Goal: Obtain resource: Download file/media

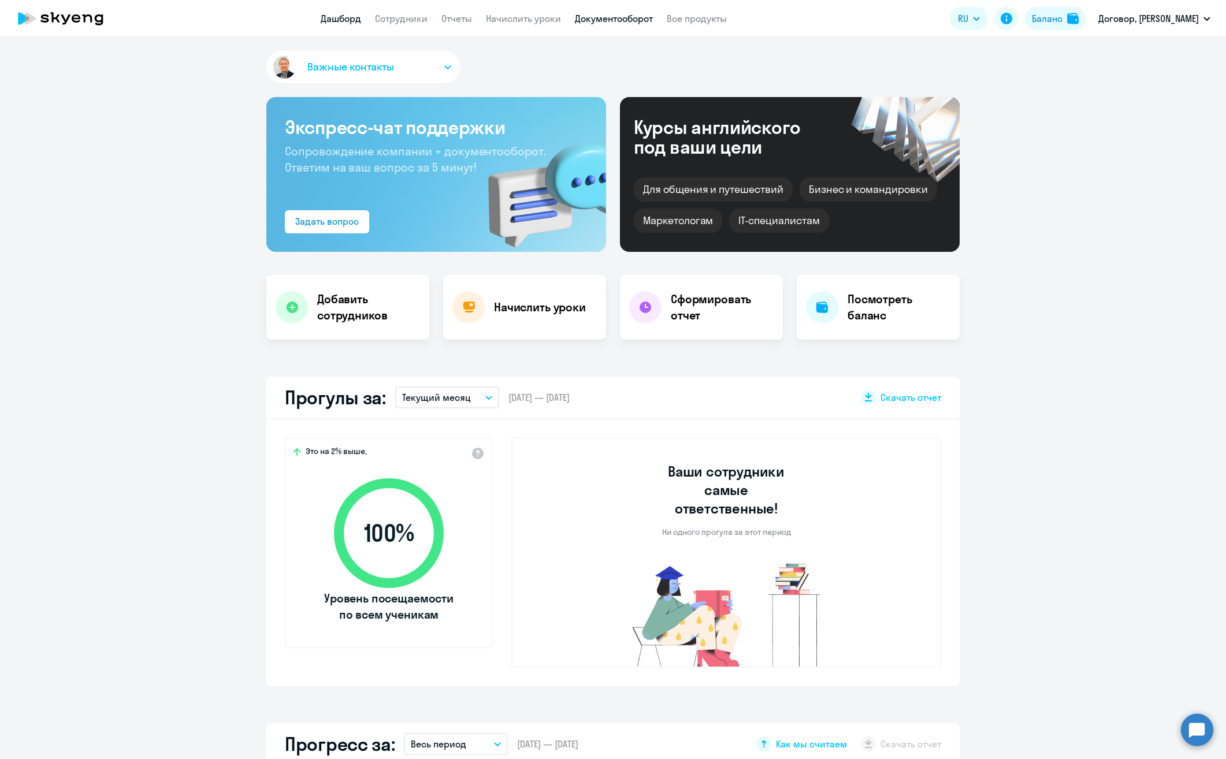
click at [590, 22] on link "Документооборот" at bounding box center [614, 19] width 78 height 12
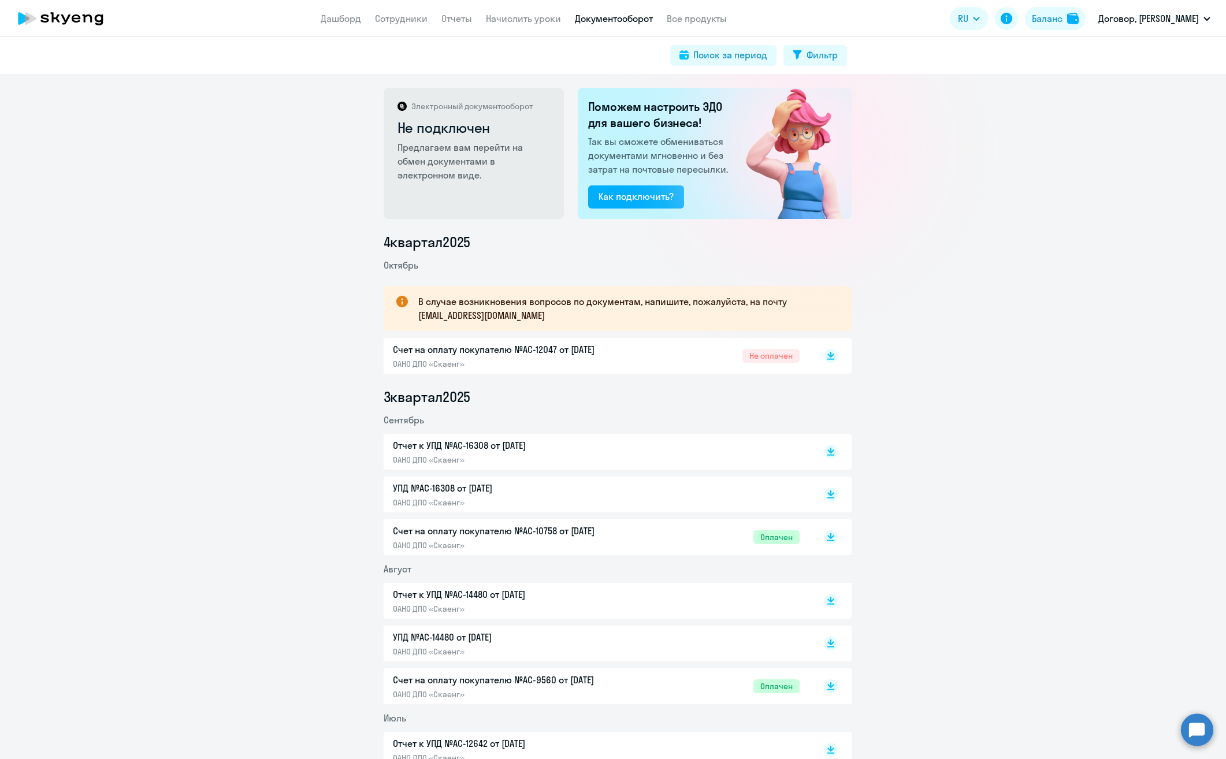
click at [451, 487] on p "УПД №AC-16308 от [DATE]" at bounding box center [514, 488] width 243 height 14
click at [459, 446] on p "Отчет к УПД №AC-16308 от [DATE]" at bounding box center [514, 445] width 243 height 14
drag, startPoint x: 507, startPoint y: 317, endPoint x: 415, endPoint y: 315, distance: 92.4
click at [418, 315] on p "В случае возникновения вопросов по документам, напишите, пожалуйста, на почту […" at bounding box center [624, 309] width 412 height 28
copy p "[EMAIL_ADDRESS][DOMAIN_NAME]"
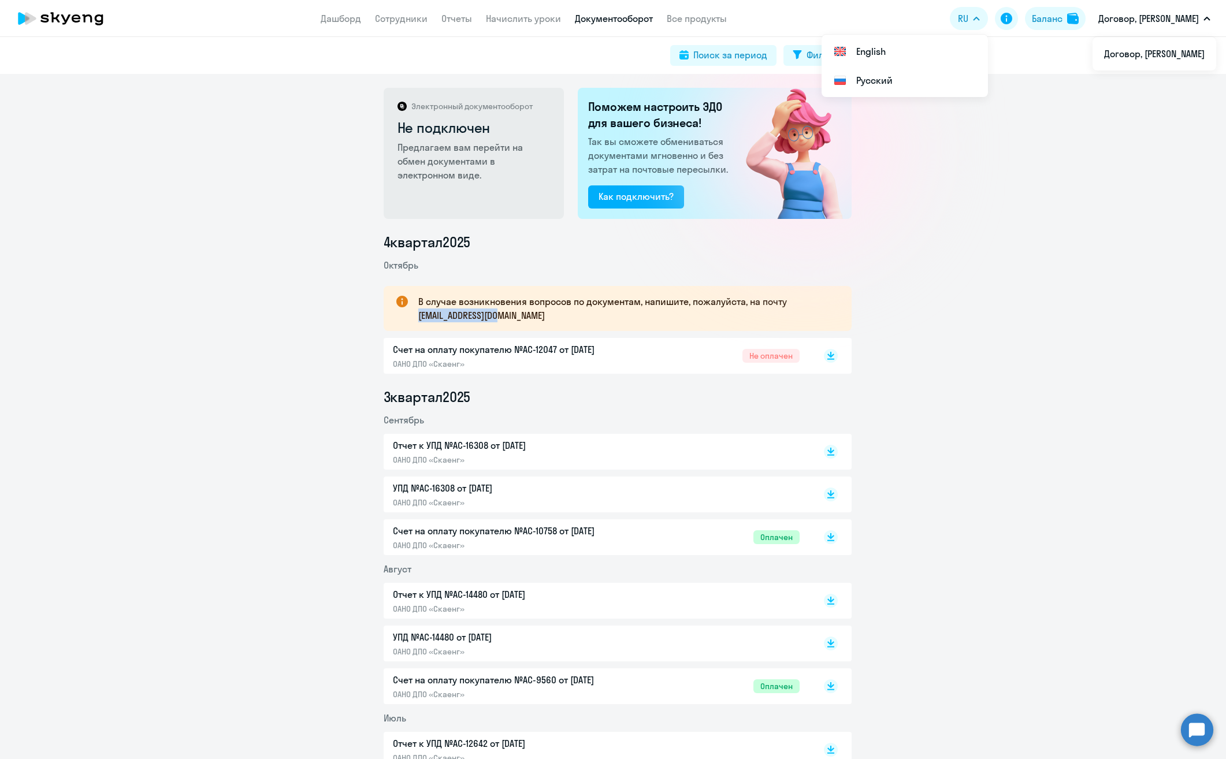
click at [452, 489] on p "УПД №AC-16308 от [DATE]" at bounding box center [514, 488] width 243 height 14
click at [484, 528] on p "Счет на оплату покупателю №AC-10758 от [DATE]" at bounding box center [514, 531] width 243 height 14
click at [447, 445] on p "Отчет к УПД №AC-16308 от [DATE]" at bounding box center [514, 445] width 243 height 14
